Goal: Task Accomplishment & Management: Complete application form

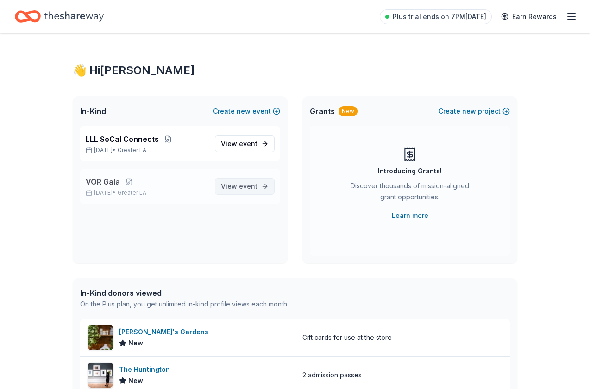
click at [239, 184] on span "View event" at bounding box center [239, 186] width 37 height 11
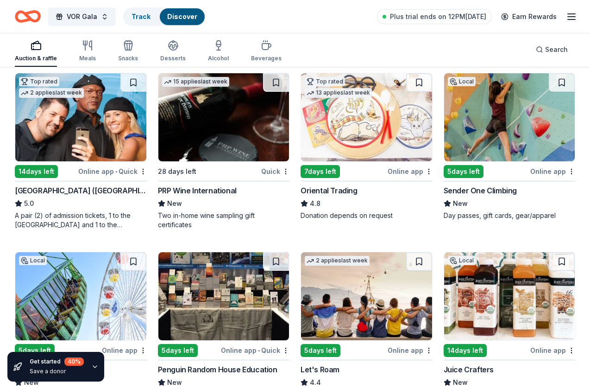
scroll to position [97, 0]
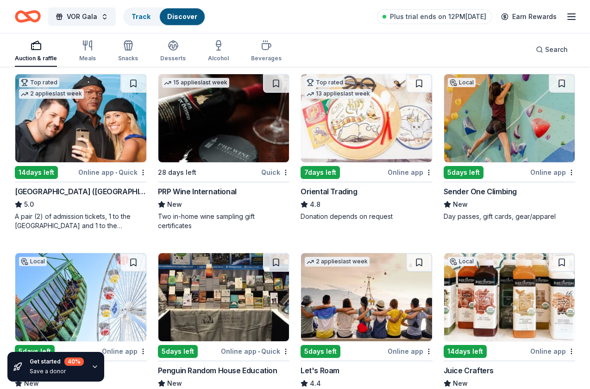
click at [330, 174] on div "7 days left" at bounding box center [320, 172] width 39 height 13
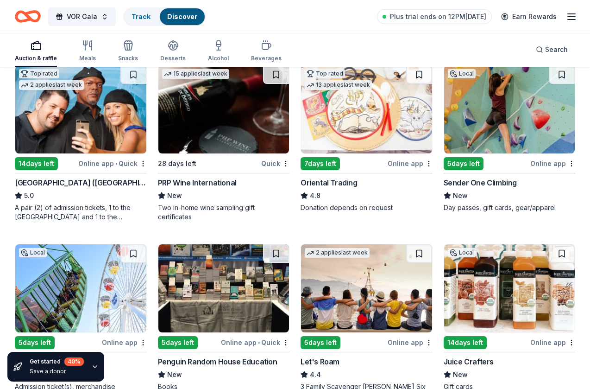
scroll to position [93, 0]
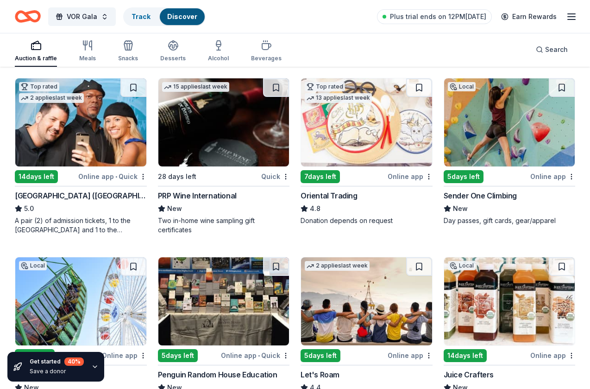
click at [507, 197] on div "Sender One Climbing" at bounding box center [480, 195] width 73 height 11
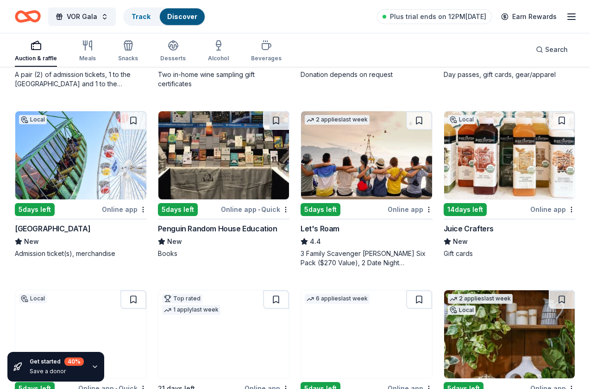
scroll to position [238, 0]
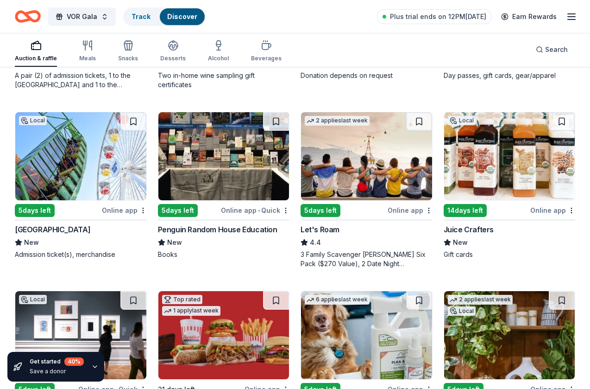
click at [465, 211] on div "14 days left" at bounding box center [465, 210] width 43 height 13
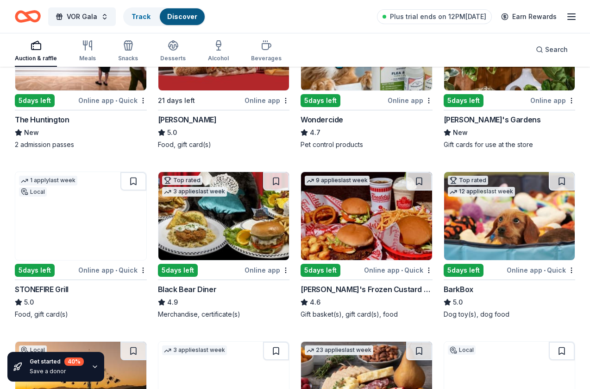
scroll to position [529, 0]
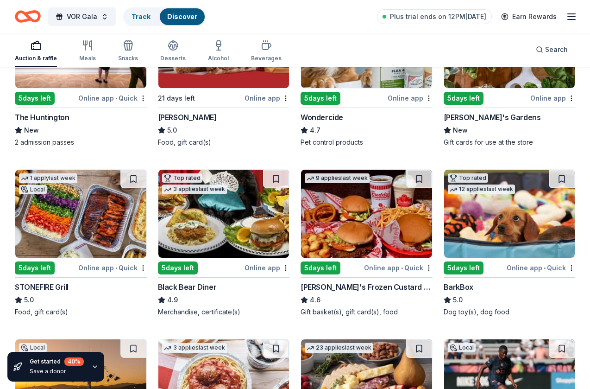
click at [464, 267] on div "5 days left" at bounding box center [464, 267] width 40 height 13
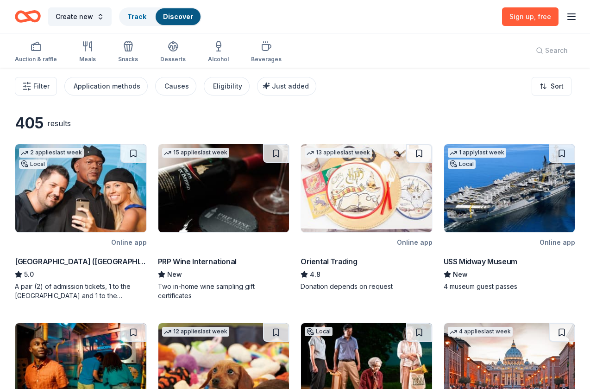
click at [245, 196] on img at bounding box center [223, 188] width 131 height 88
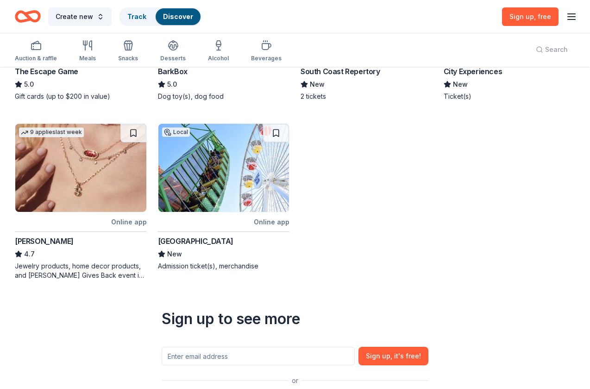
scroll to position [368, 0]
click at [80, 219] on div at bounding box center [62, 222] width 95 height 12
click at [518, 21] on link "Sign up , free" at bounding box center [530, 16] width 57 height 19
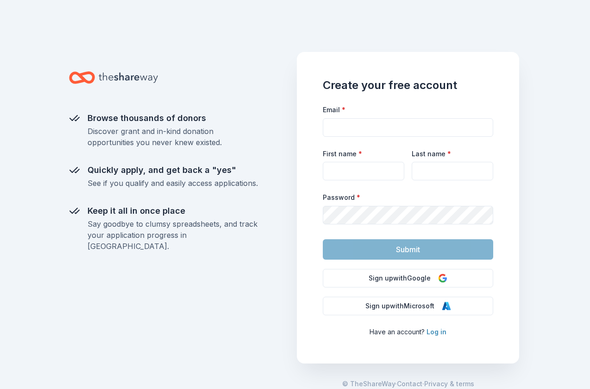
click at [440, 332] on link "Log in" at bounding box center [437, 332] width 20 height 8
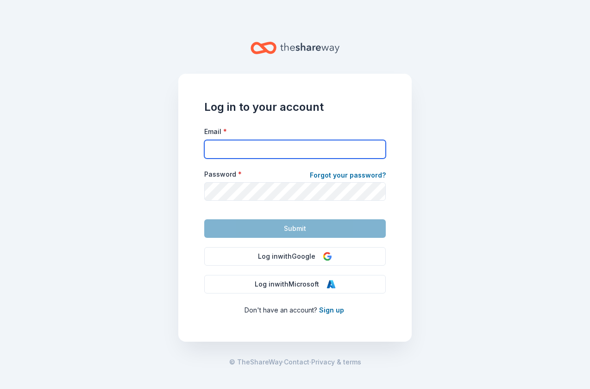
type input "lllsocal3@gmail.com"
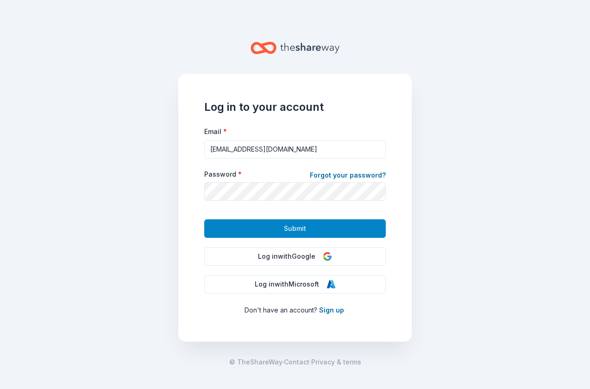
click at [293, 233] on span "Submit" at bounding box center [295, 228] width 22 height 11
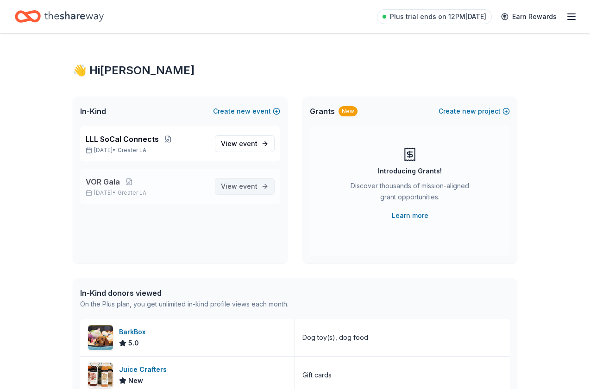
click at [248, 189] on span "event" at bounding box center [248, 186] width 19 height 8
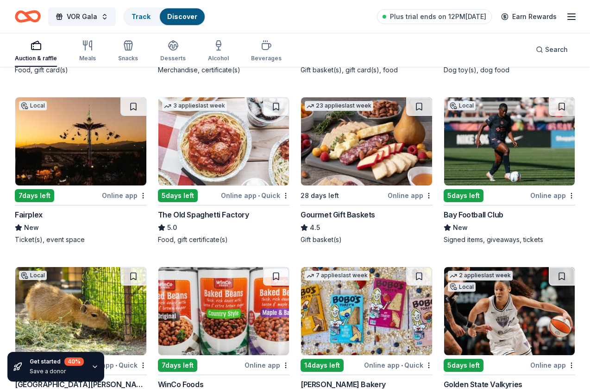
scroll to position [771, 0]
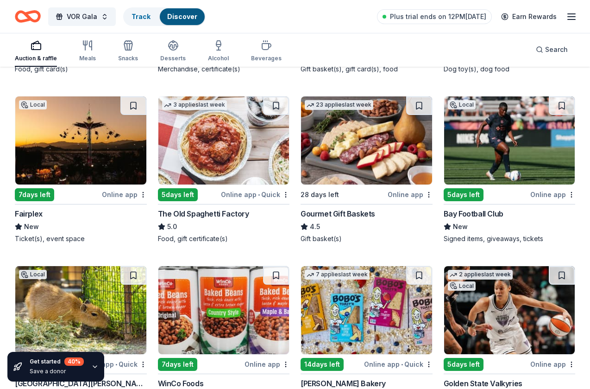
click at [175, 195] on div "5 days left" at bounding box center [178, 194] width 40 height 13
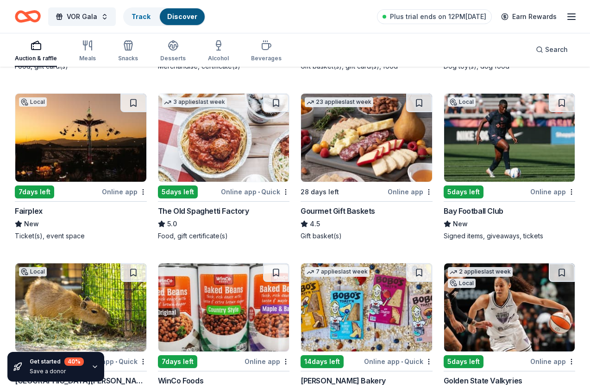
scroll to position [774, 0]
click at [373, 159] on img at bounding box center [366, 138] width 131 height 88
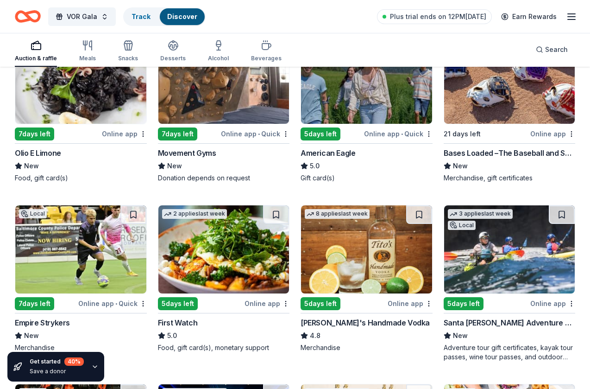
scroll to position [1174, 0]
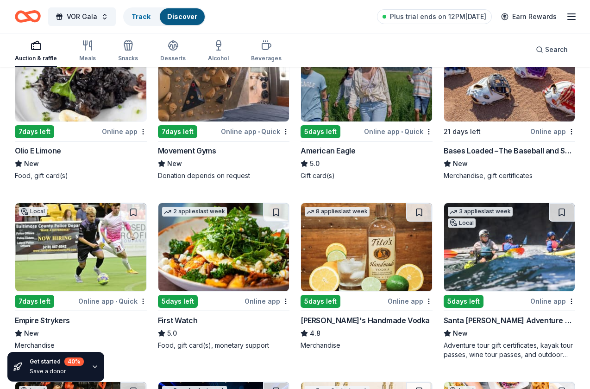
click at [185, 130] on div "7 days left" at bounding box center [177, 131] width 39 height 13
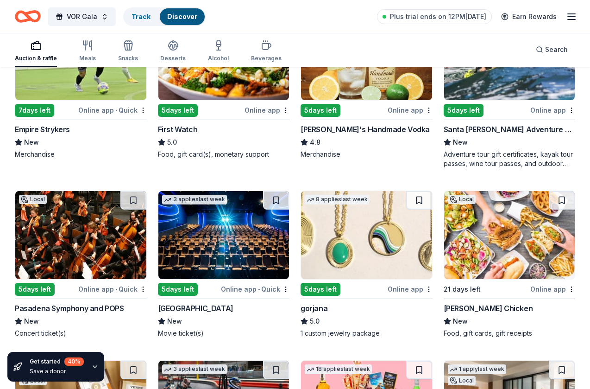
scroll to position [1369, 0]
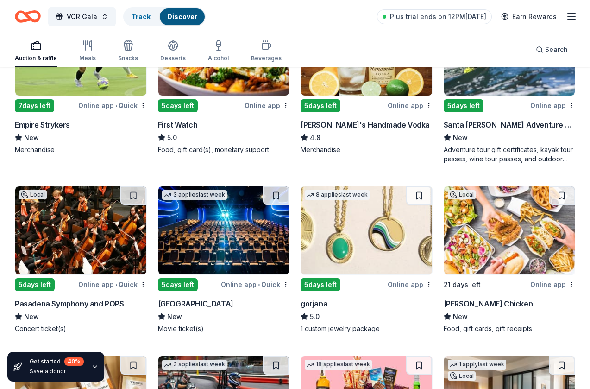
click at [327, 284] on div "5 days left" at bounding box center [321, 284] width 40 height 13
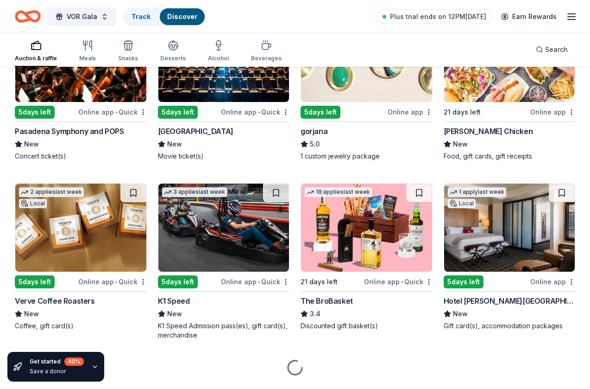
scroll to position [1547, 0]
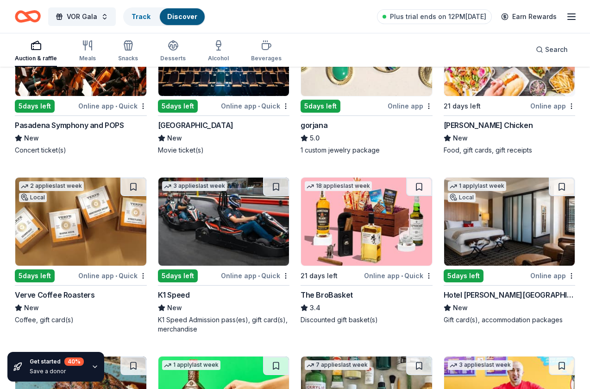
click at [508, 219] on img at bounding box center [509, 221] width 131 height 88
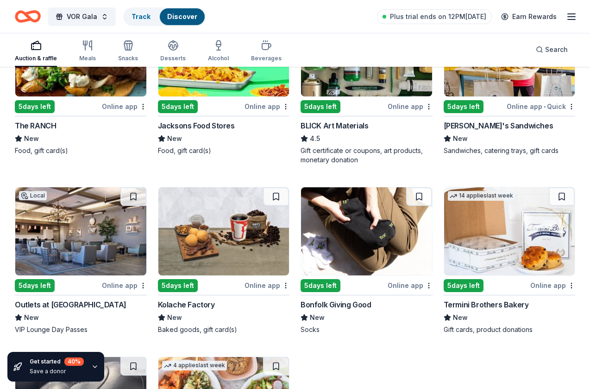
scroll to position [1896, 0]
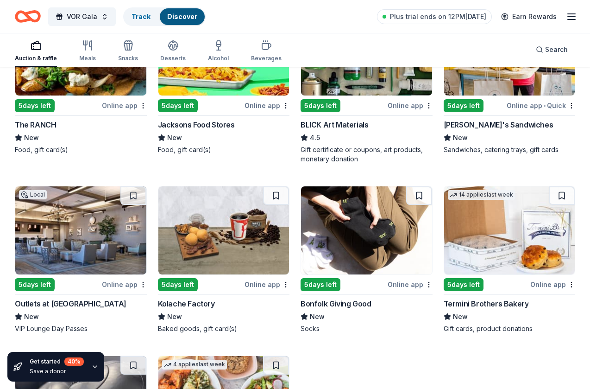
click at [208, 300] on div "Kolache Factory" at bounding box center [186, 303] width 57 height 11
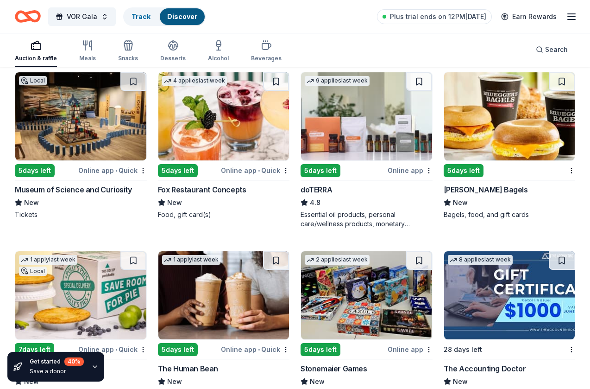
scroll to position [2359, 0]
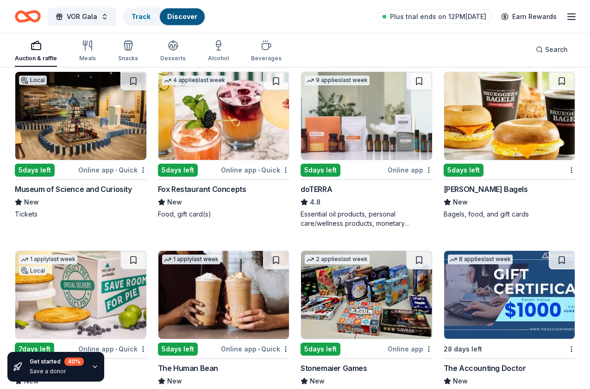
click at [323, 170] on div "5 days left" at bounding box center [321, 170] width 40 height 13
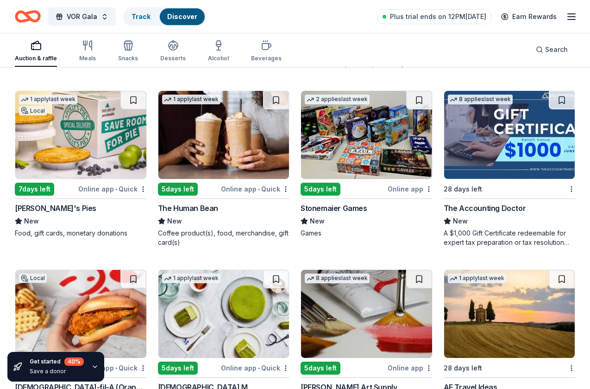
scroll to position [2523, 0]
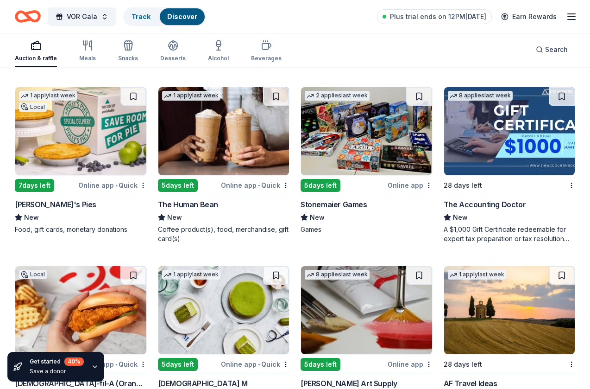
click at [321, 187] on div "5 days left" at bounding box center [321, 185] width 40 height 13
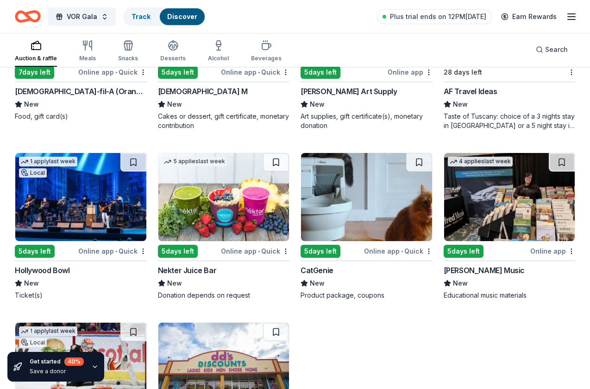
scroll to position [2814, 0]
click at [41, 255] on div "5 days left" at bounding box center [35, 251] width 40 height 13
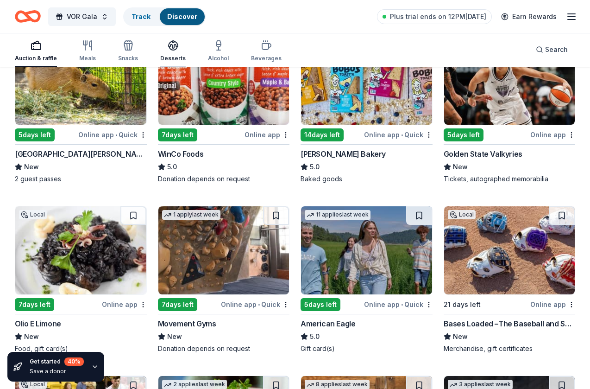
scroll to position [1001, 0]
click at [134, 17] on link "Track" at bounding box center [141, 17] width 19 height 8
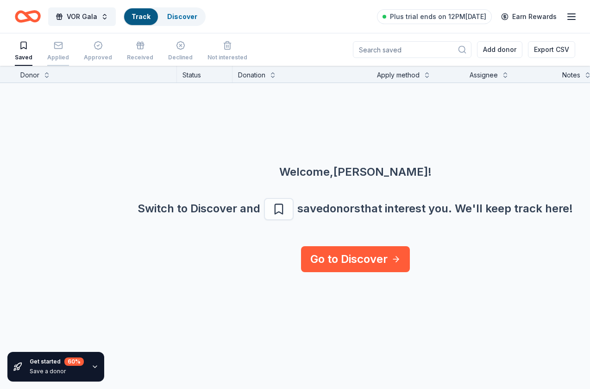
click at [53, 57] on div "Applied" at bounding box center [58, 57] width 22 height 7
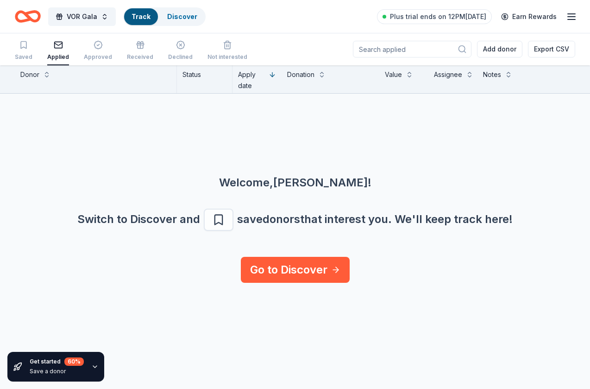
scroll to position [0, 0]
click at [182, 20] on div "Discover" at bounding box center [182, 16] width 45 height 17
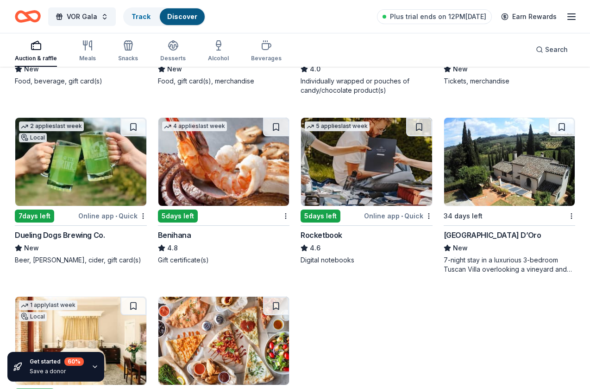
scroll to position [3726, 0]
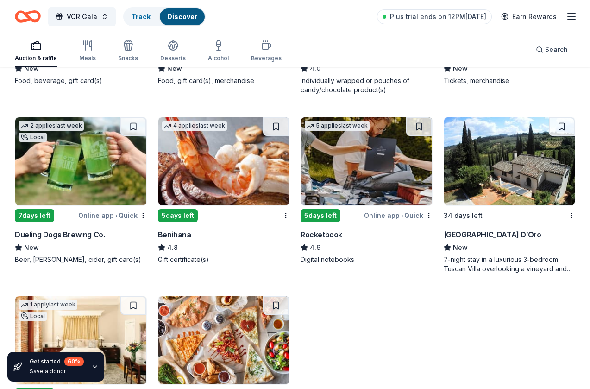
click at [185, 211] on div "5 days left" at bounding box center [178, 215] width 40 height 13
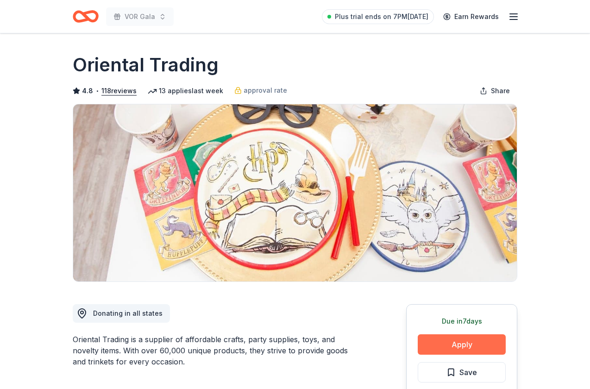
click at [461, 345] on button "Apply" at bounding box center [462, 344] width 88 height 20
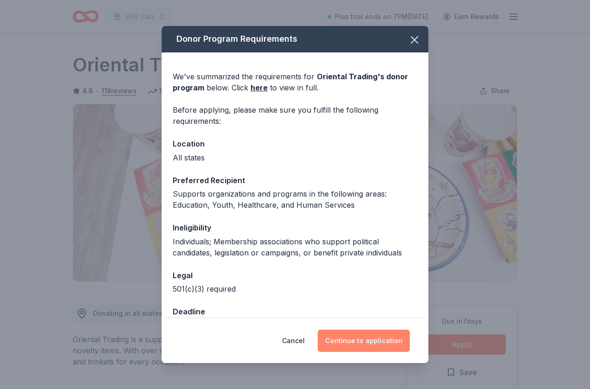
click at [353, 340] on button "Continue to application" at bounding box center [364, 340] width 92 height 22
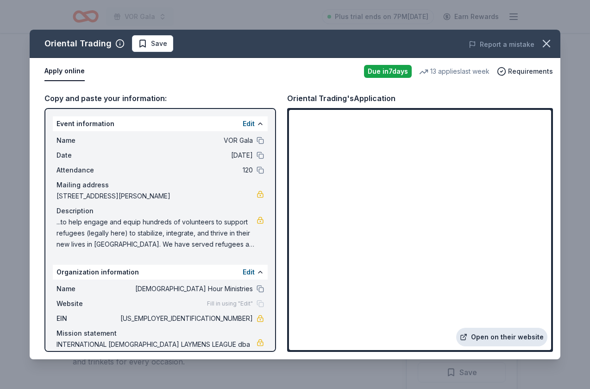
click at [501, 340] on link "Open on their website" at bounding box center [501, 337] width 91 height 19
click at [545, 45] on icon "button" at bounding box center [546, 43] width 6 height 6
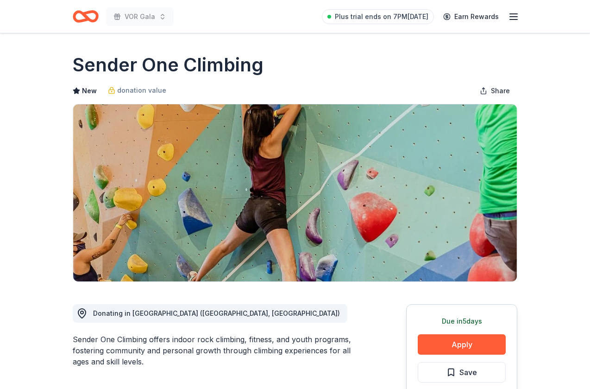
click at [515, 19] on line "button" at bounding box center [513, 19] width 7 height 0
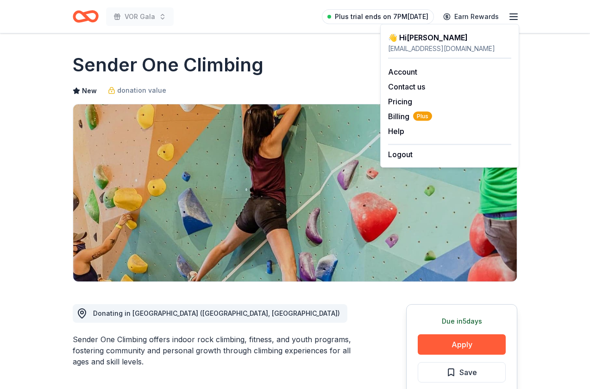
click at [369, 18] on span "Plus trial ends on 7PM[DATE]" at bounding box center [382, 16] width 94 height 11
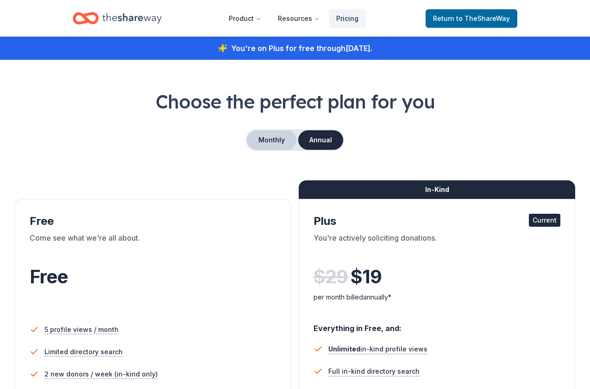
click at [283, 141] on button "Monthly" at bounding box center [272, 139] width 50 height 19
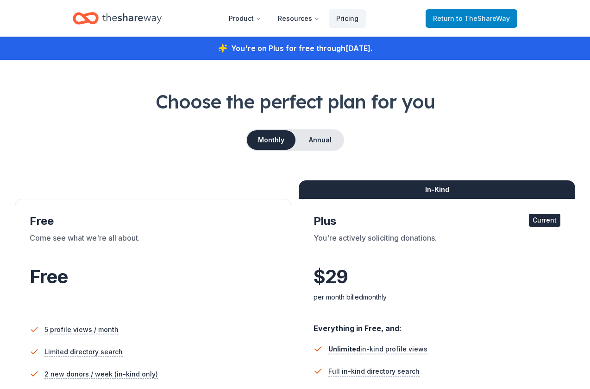
click at [491, 18] on span "to TheShareWay" at bounding box center [483, 18] width 54 height 8
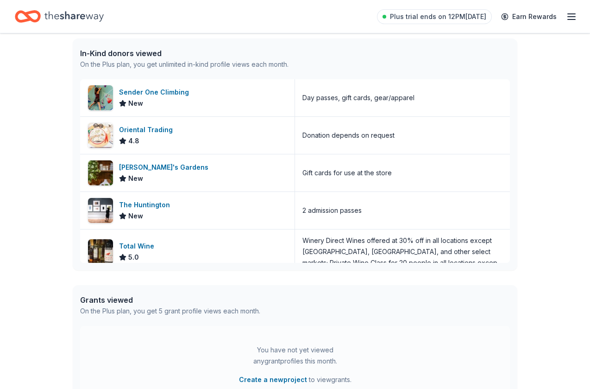
scroll to position [244, 0]
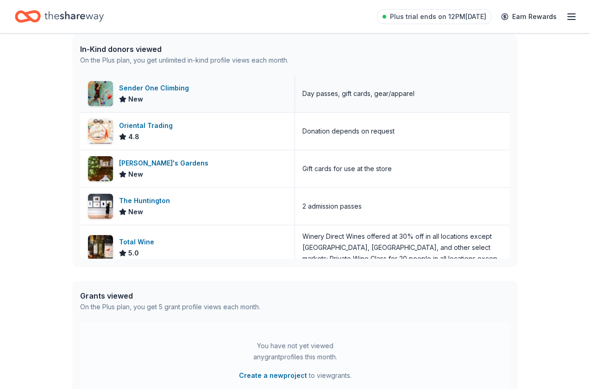
click at [171, 92] on div "Sender One Climbing" at bounding box center [156, 87] width 74 height 11
click at [156, 197] on div "The Huntington" at bounding box center [146, 200] width 55 height 11
click at [137, 244] on div "Total Wine" at bounding box center [138, 241] width 39 height 11
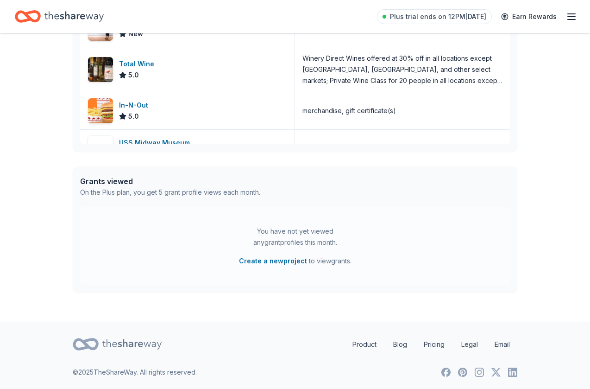
scroll to position [358, 0]
click at [180, 108] on div "In-N-Out 5.0" at bounding box center [187, 110] width 215 height 37
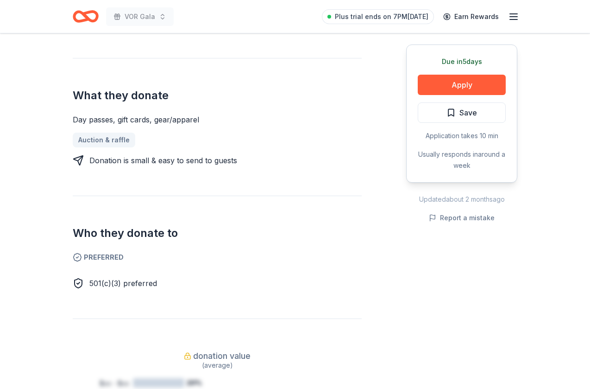
scroll to position [341, 0]
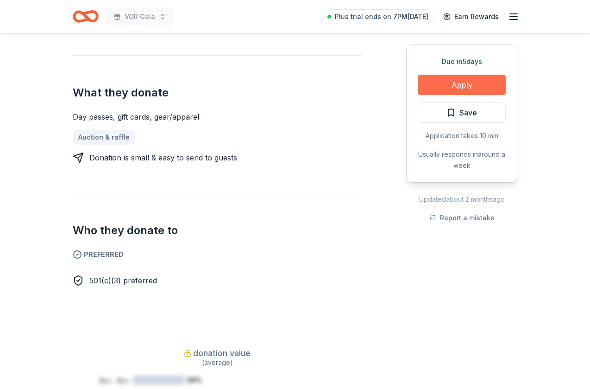
click at [460, 90] on button "Apply" at bounding box center [462, 85] width 88 height 20
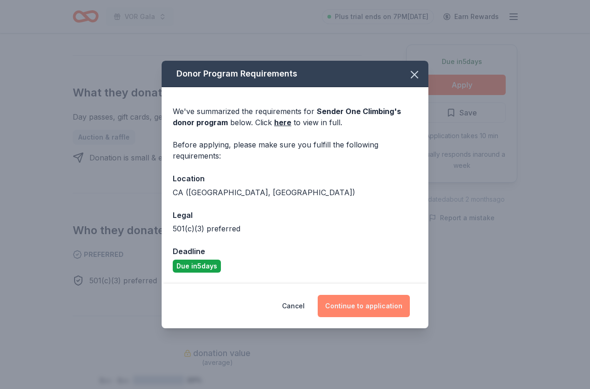
click at [357, 307] on button "Continue to application" at bounding box center [364, 306] width 92 height 22
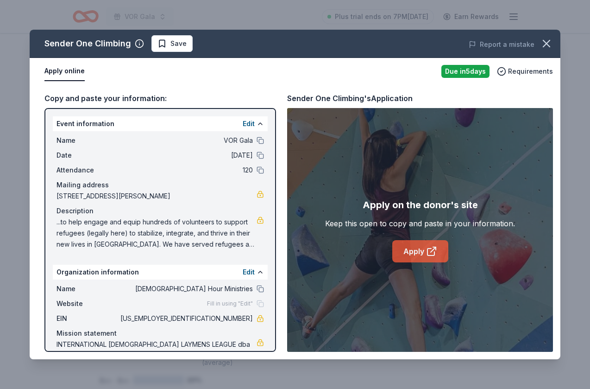
click at [416, 255] on link "Apply" at bounding box center [420, 251] width 56 height 22
click at [546, 45] on icon "button" at bounding box center [546, 43] width 13 height 13
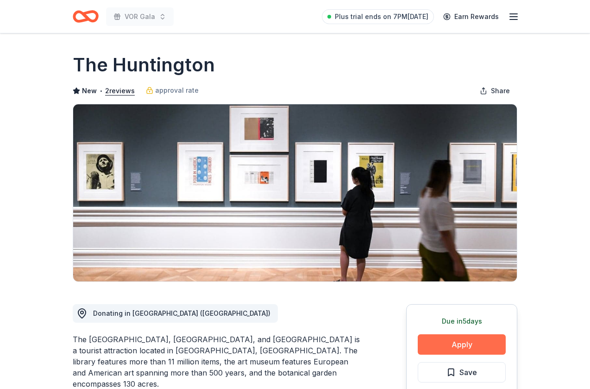
click at [462, 345] on button "Apply" at bounding box center [462, 344] width 88 height 20
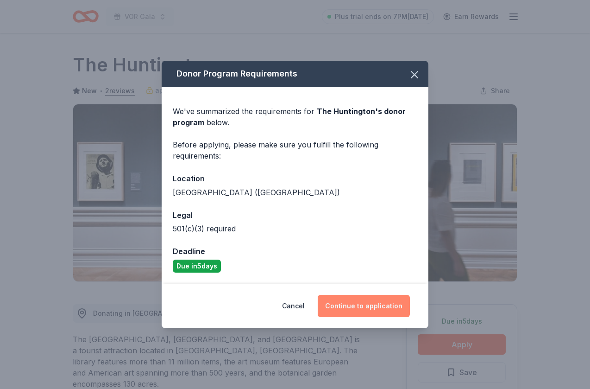
click at [366, 302] on button "Continue to application" at bounding box center [364, 306] width 92 height 22
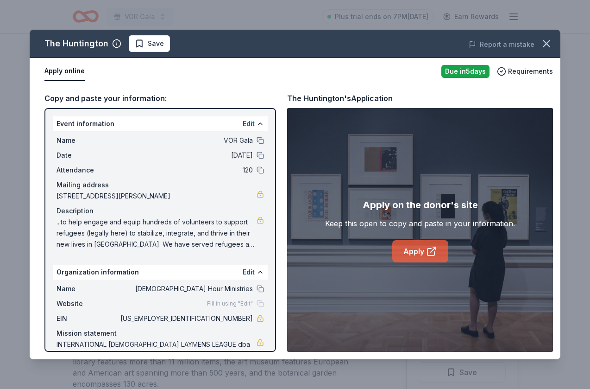
click at [415, 251] on link "Apply" at bounding box center [420, 251] width 56 height 22
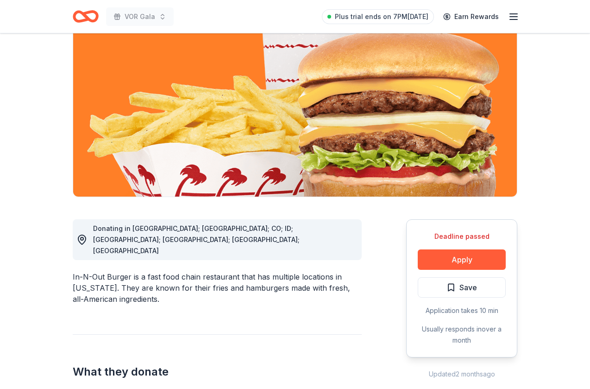
scroll to position [125, 0]
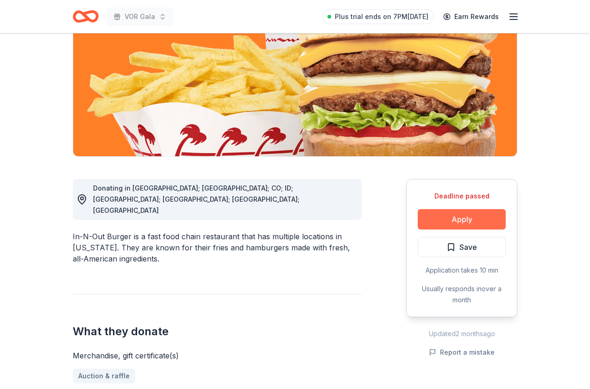
click at [476, 215] on button "Apply" at bounding box center [462, 219] width 88 height 20
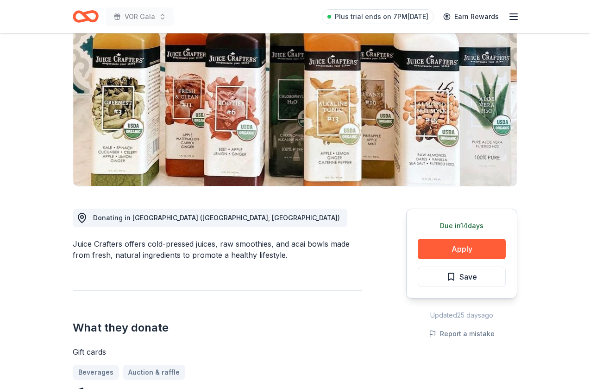
scroll to position [111, 0]
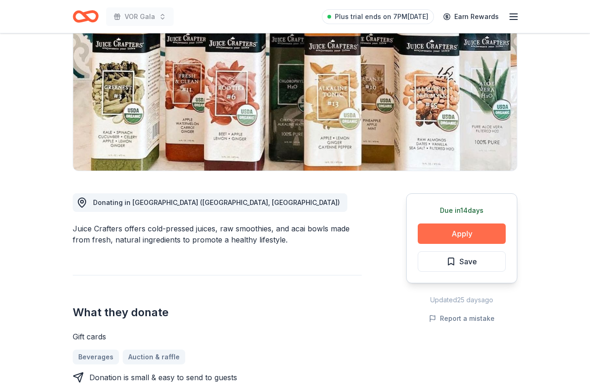
click at [461, 236] on button "Apply" at bounding box center [462, 233] width 88 height 20
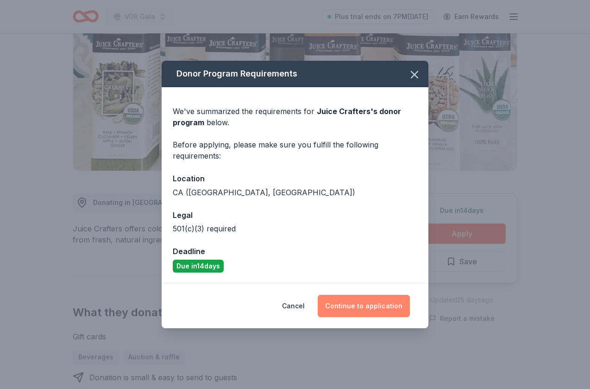
click at [359, 304] on button "Continue to application" at bounding box center [364, 306] width 92 height 22
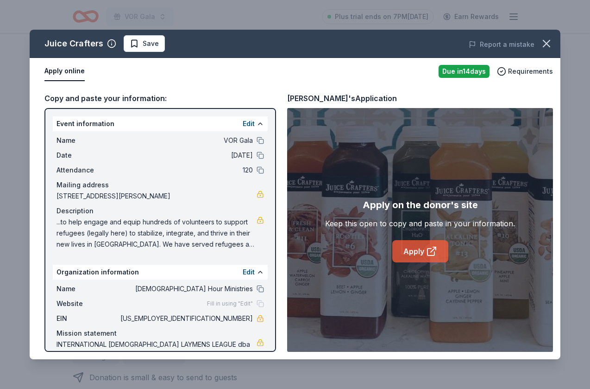
click at [406, 250] on link "Apply" at bounding box center [420, 251] width 56 height 22
click at [544, 51] on button "button" at bounding box center [546, 43] width 20 height 20
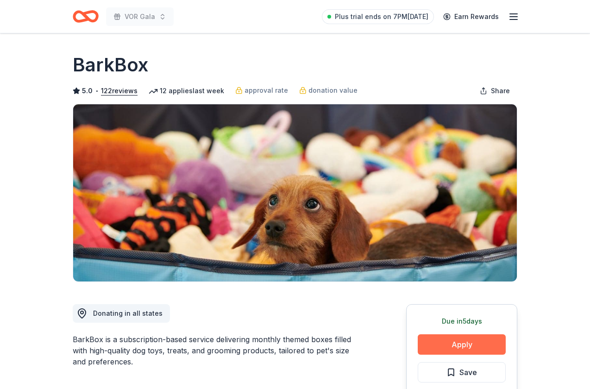
click at [449, 353] on button "Apply" at bounding box center [462, 344] width 88 height 20
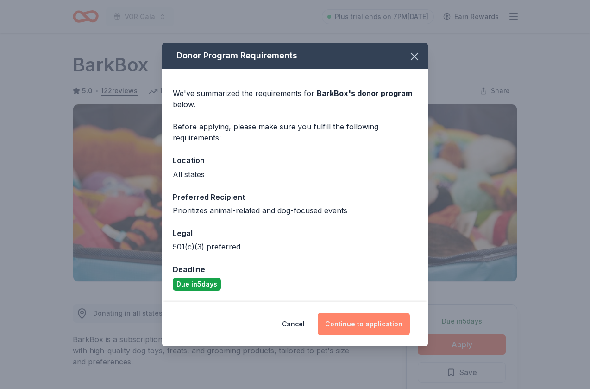
click at [361, 332] on button "Continue to application" at bounding box center [364, 324] width 92 height 22
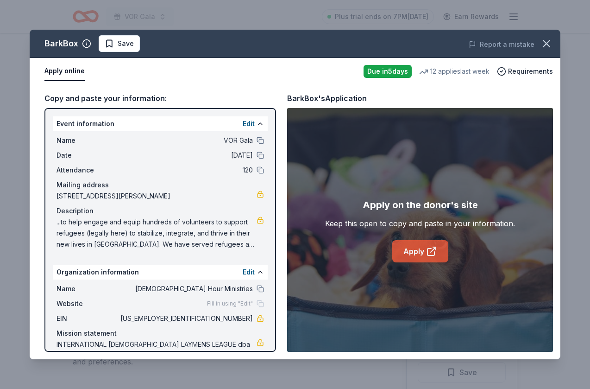
click at [413, 250] on link "Apply" at bounding box center [420, 251] width 56 height 22
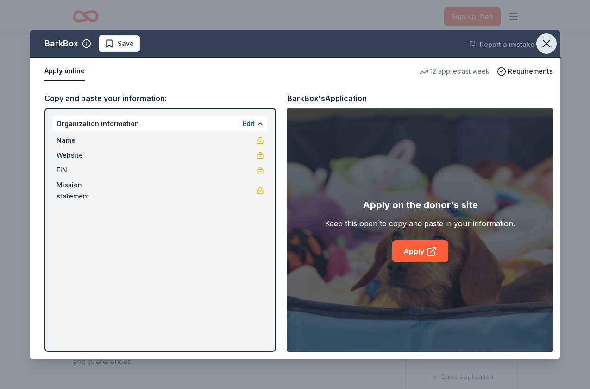
click at [548, 45] on icon "button" at bounding box center [546, 43] width 13 height 13
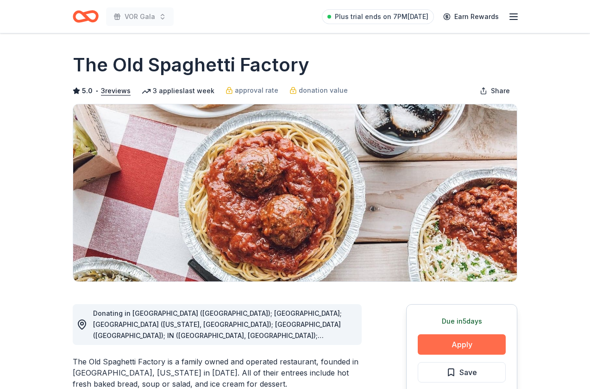
click at [454, 344] on button "Apply" at bounding box center [462, 344] width 88 height 20
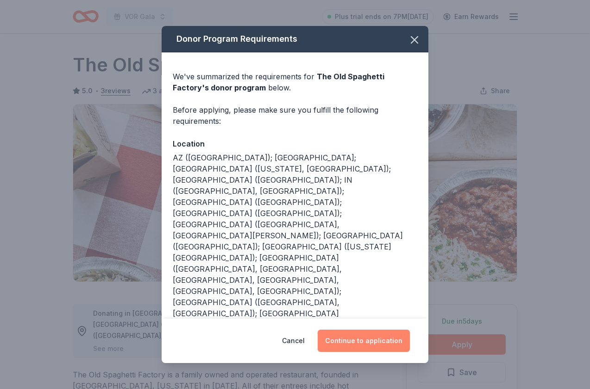
click at [362, 329] on button "Continue to application" at bounding box center [364, 340] width 92 height 22
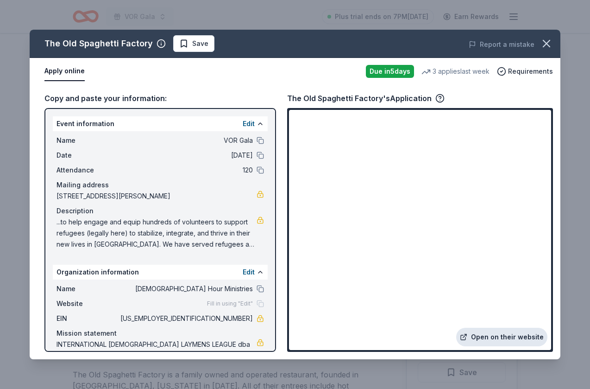
click at [487, 337] on link "Open on their website" at bounding box center [501, 337] width 91 height 19
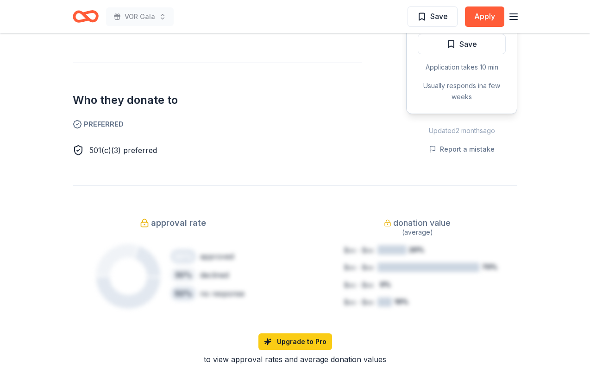
scroll to position [322, 0]
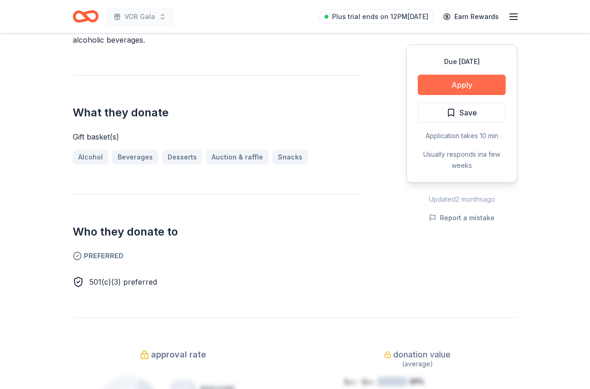
click at [446, 83] on button "Apply" at bounding box center [462, 85] width 88 height 20
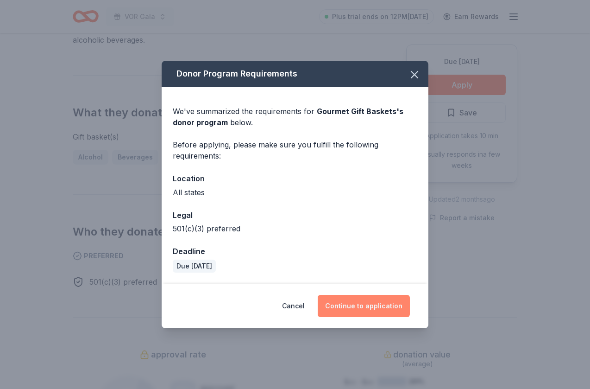
click at [360, 307] on button "Continue to application" at bounding box center [364, 306] width 92 height 22
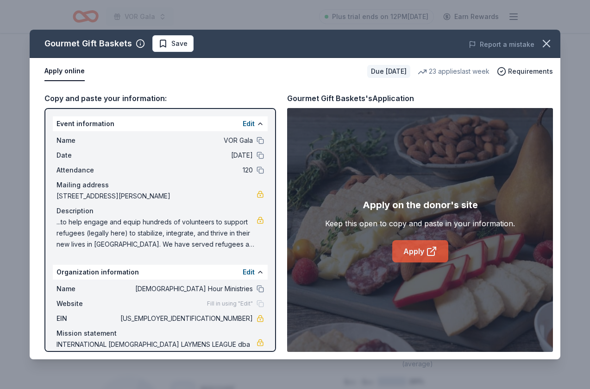
click at [425, 255] on link "Apply" at bounding box center [420, 251] width 56 height 22
click at [251, 273] on button "Edit" at bounding box center [249, 271] width 12 height 11
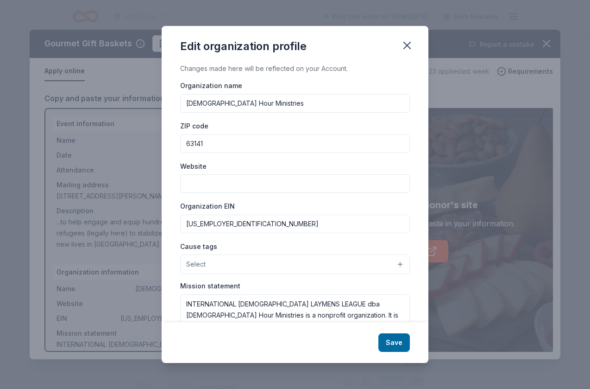
click at [283, 102] on input "[DEMOGRAPHIC_DATA] Hour Ministries" at bounding box center [295, 103] width 230 height 19
drag, startPoint x: 283, startPoint y: 102, endPoint x: 163, endPoint y: 98, distance: 120.1
click at [163, 98] on div "Changes made here will be reflected on your Account. Organization name [DEMOGRA…" at bounding box center [295, 192] width 267 height 259
type input "Voice of R"
click at [404, 44] on icon "button" at bounding box center [407, 45] width 13 height 13
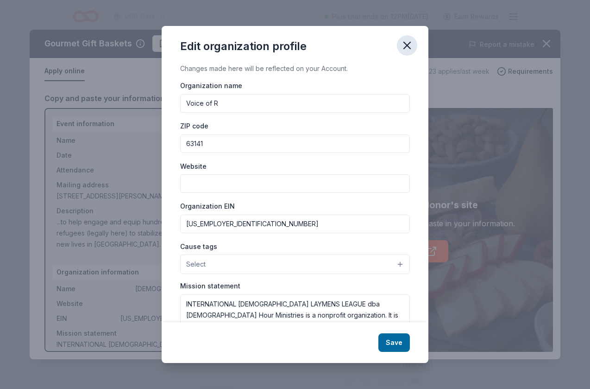
click at [406, 43] on icon "button" at bounding box center [407, 45] width 13 height 13
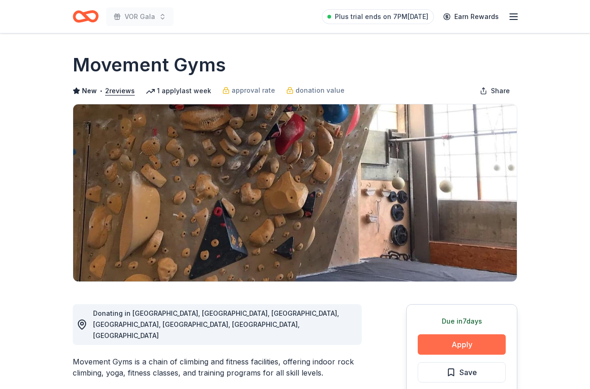
click at [456, 347] on button "Apply" at bounding box center [462, 344] width 88 height 20
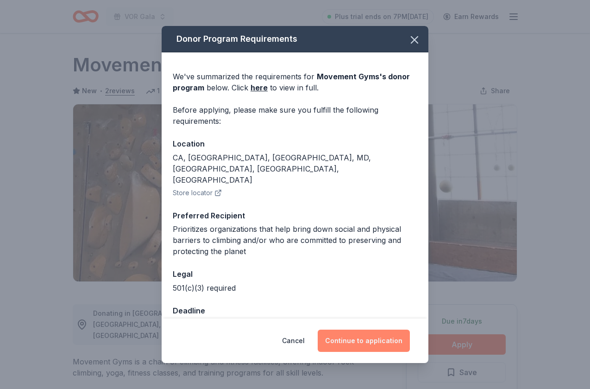
click at [372, 338] on button "Continue to application" at bounding box center [364, 340] width 92 height 22
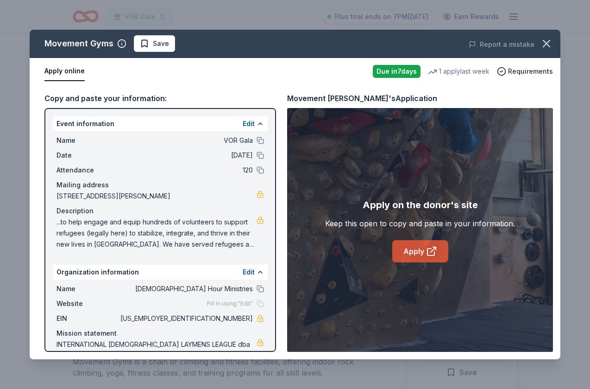
click at [421, 246] on link "Apply" at bounding box center [420, 251] width 56 height 22
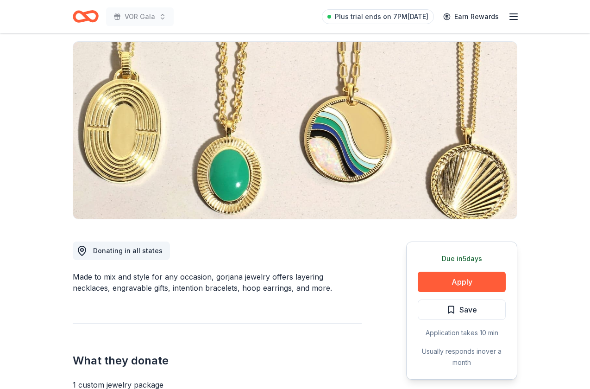
scroll to position [62, 0]
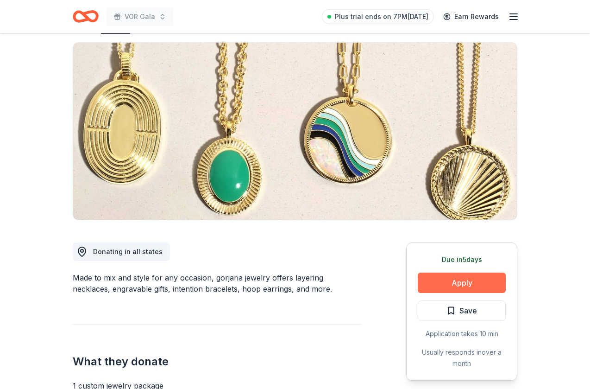
click at [451, 284] on button "Apply" at bounding box center [462, 282] width 88 height 20
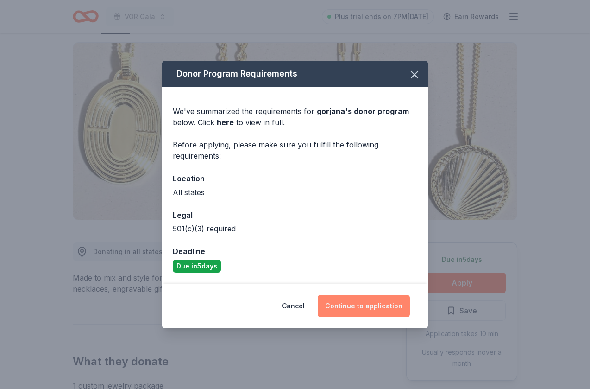
click at [368, 306] on button "Continue to application" at bounding box center [364, 306] width 92 height 22
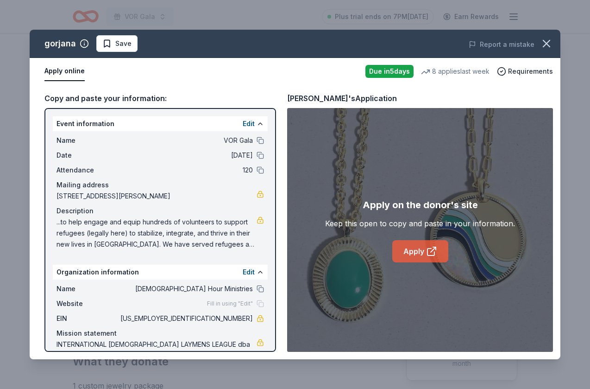
click at [412, 252] on link "Apply" at bounding box center [420, 251] width 56 height 22
click at [549, 46] on icon "button" at bounding box center [546, 43] width 6 height 6
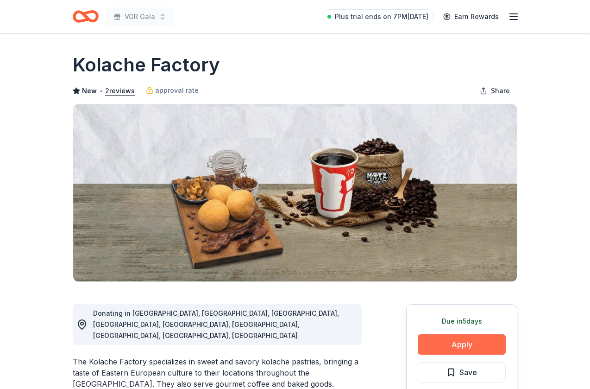
click at [446, 346] on button "Apply" at bounding box center [462, 344] width 88 height 20
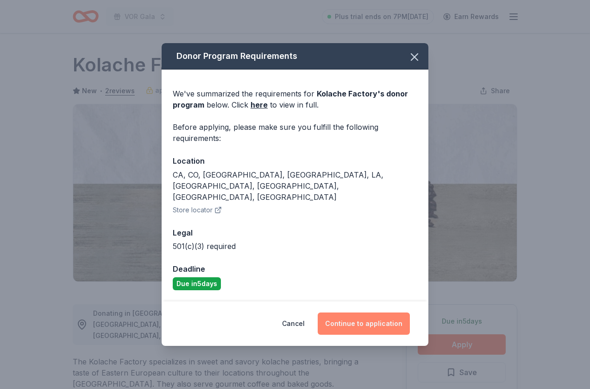
click at [375, 312] on button "Continue to application" at bounding box center [364, 323] width 92 height 22
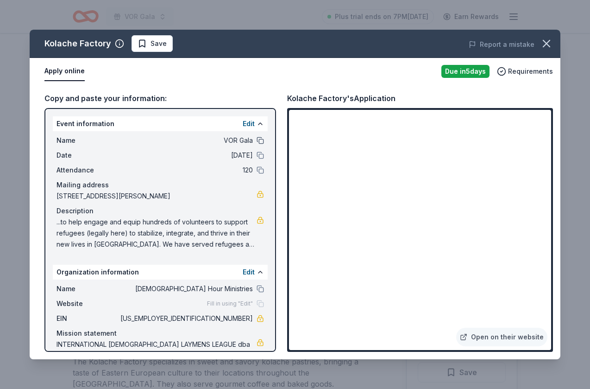
click at [258, 142] on button at bounding box center [260, 140] width 7 height 7
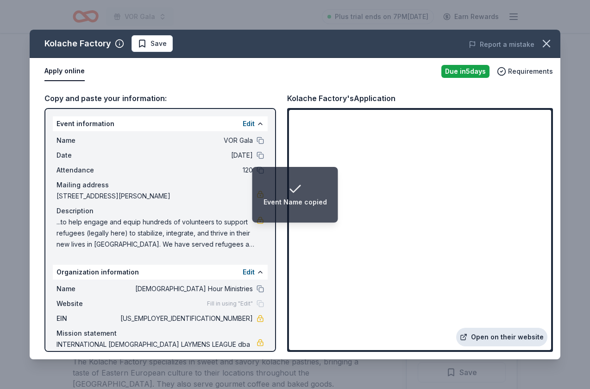
click at [510, 338] on link "Open on their website" at bounding box center [501, 337] width 91 height 19
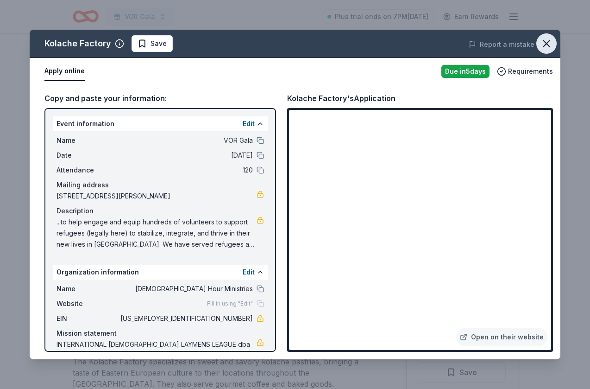
click at [549, 51] on button "button" at bounding box center [546, 43] width 20 height 20
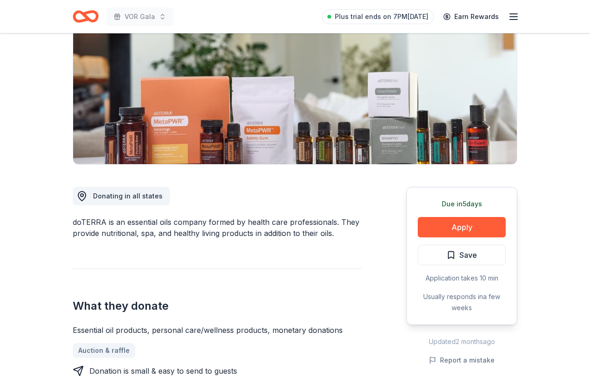
scroll to position [118, 0]
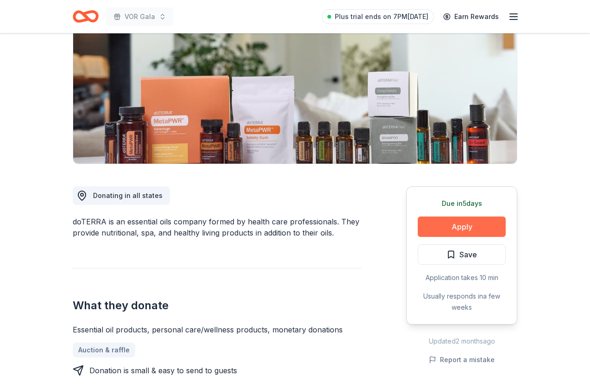
click at [468, 229] on button "Apply" at bounding box center [462, 226] width 88 height 20
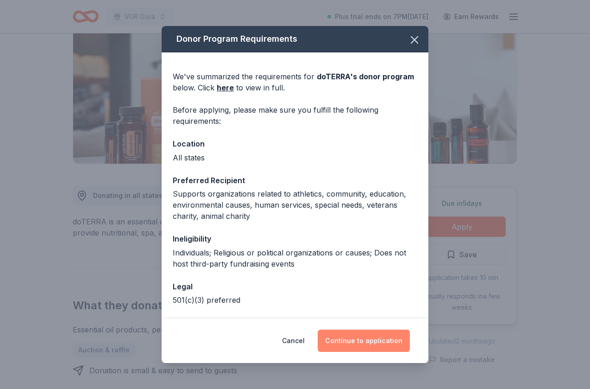
click at [371, 346] on button "Continue to application" at bounding box center [364, 340] width 92 height 22
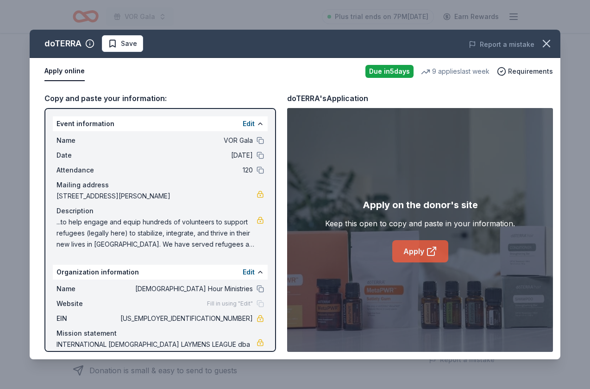
click at [422, 247] on link "Apply" at bounding box center [420, 251] width 56 height 22
click at [550, 53] on span at bounding box center [546, 43] width 20 height 20
click at [543, 44] on icon "button" at bounding box center [546, 43] width 13 height 13
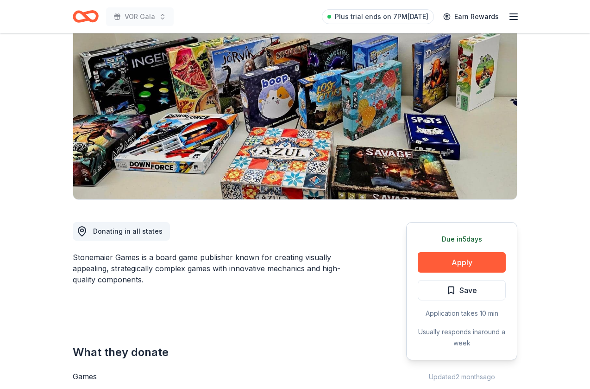
scroll to position [77, 0]
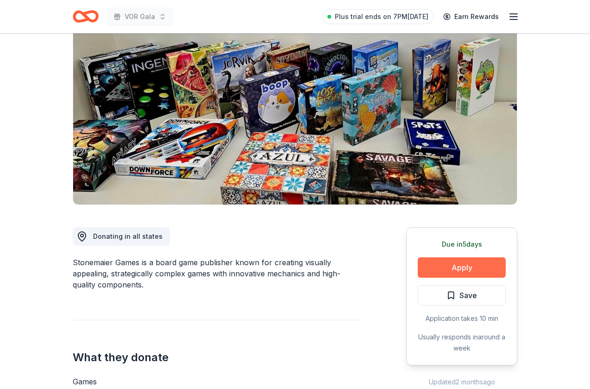
click at [471, 271] on button "Apply" at bounding box center [462, 267] width 88 height 20
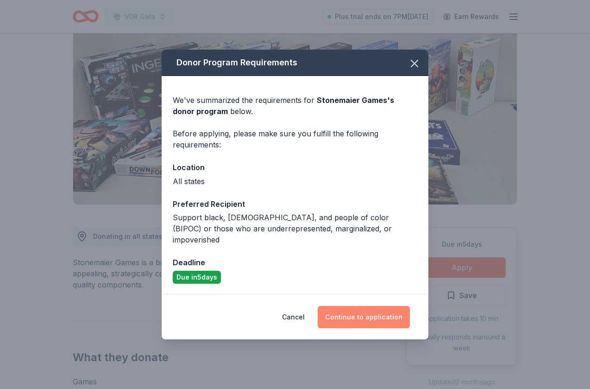
click at [378, 314] on button "Continue to application" at bounding box center [364, 317] width 92 height 22
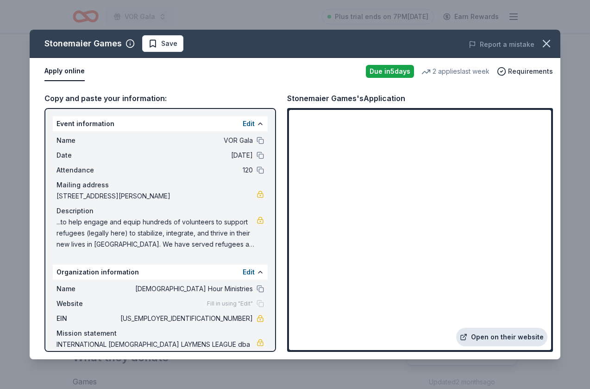
click at [486, 338] on link "Open on their website" at bounding box center [501, 337] width 91 height 19
click at [544, 43] on icon "button" at bounding box center [546, 43] width 13 height 13
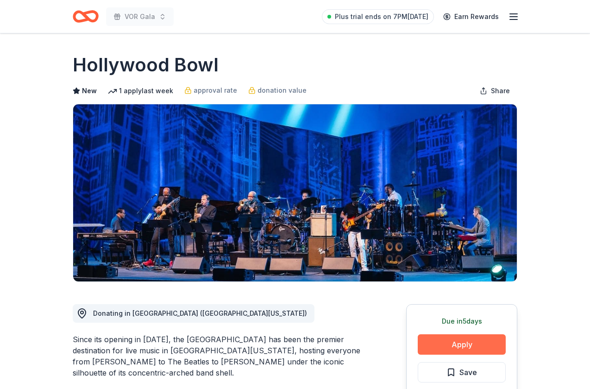
click at [457, 338] on button "Apply" at bounding box center [462, 344] width 88 height 20
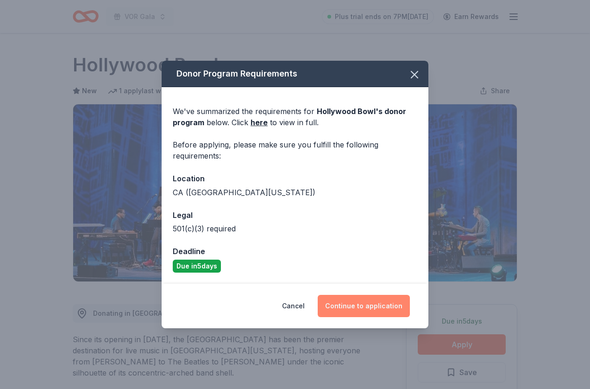
click at [359, 308] on button "Continue to application" at bounding box center [364, 306] width 92 height 22
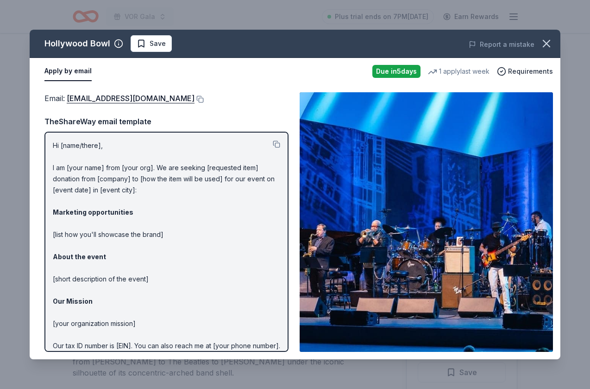
click at [242, 257] on p "Hi [name/there], I am [your name] from [your org]. We are seeking [requested it…" at bounding box center [166, 262] width 227 height 245
click at [278, 145] on button at bounding box center [276, 143] width 7 height 7
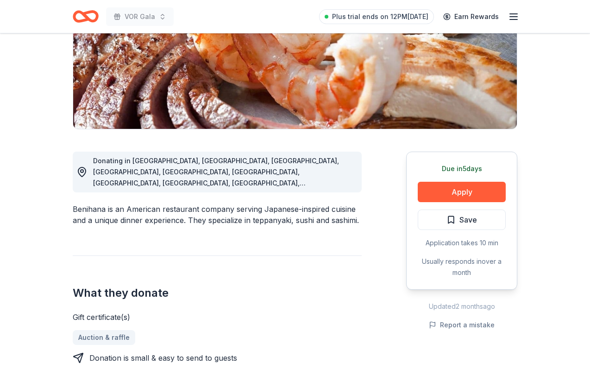
scroll to position [161, 0]
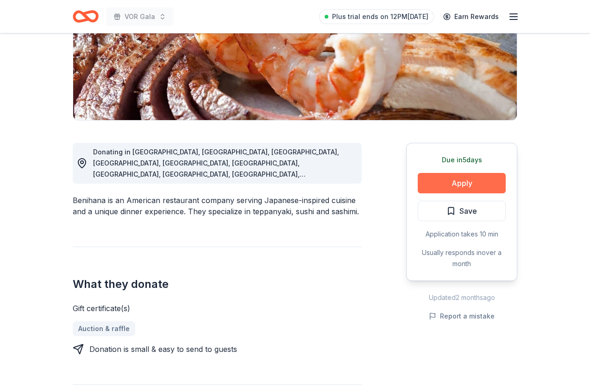
click at [466, 186] on button "Apply" at bounding box center [462, 183] width 88 height 20
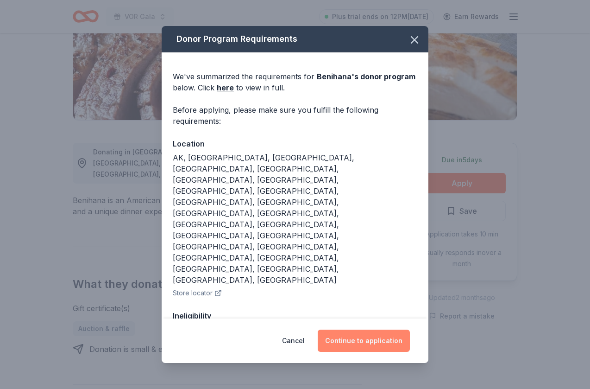
click at [356, 341] on button "Continue to application" at bounding box center [364, 340] width 92 height 22
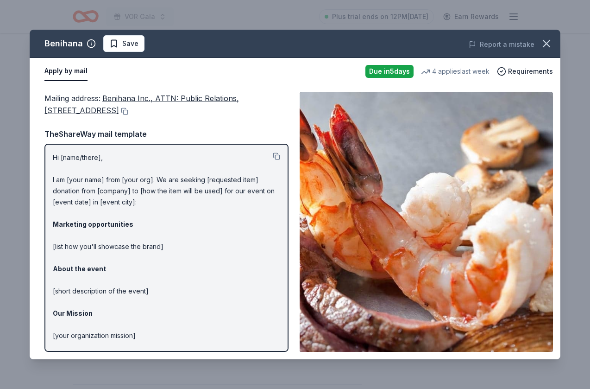
scroll to position [0, 0]
click at [548, 44] on icon "button" at bounding box center [546, 43] width 6 height 6
